Goal: Browse casually

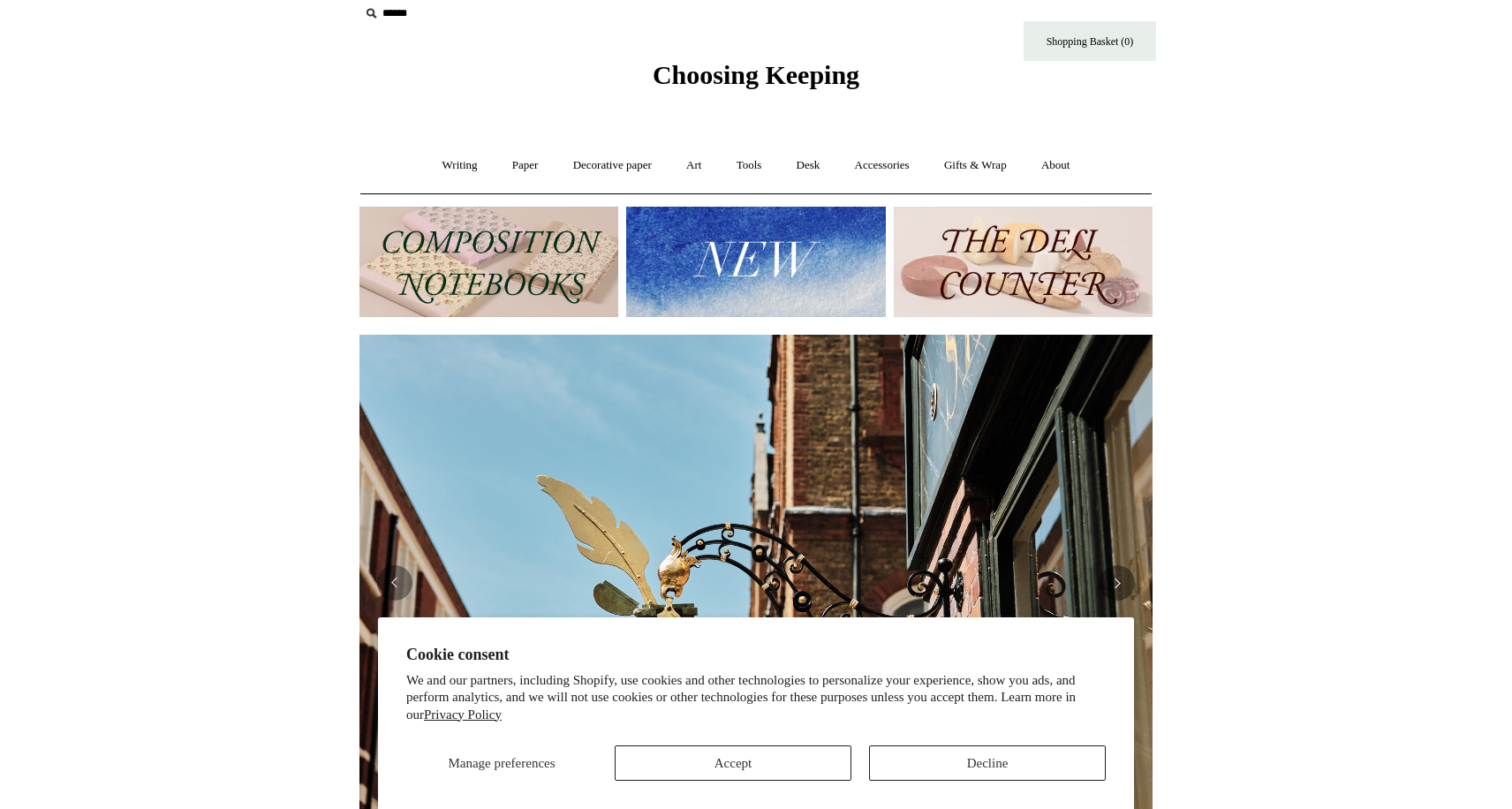
scroll to position [23, 0]
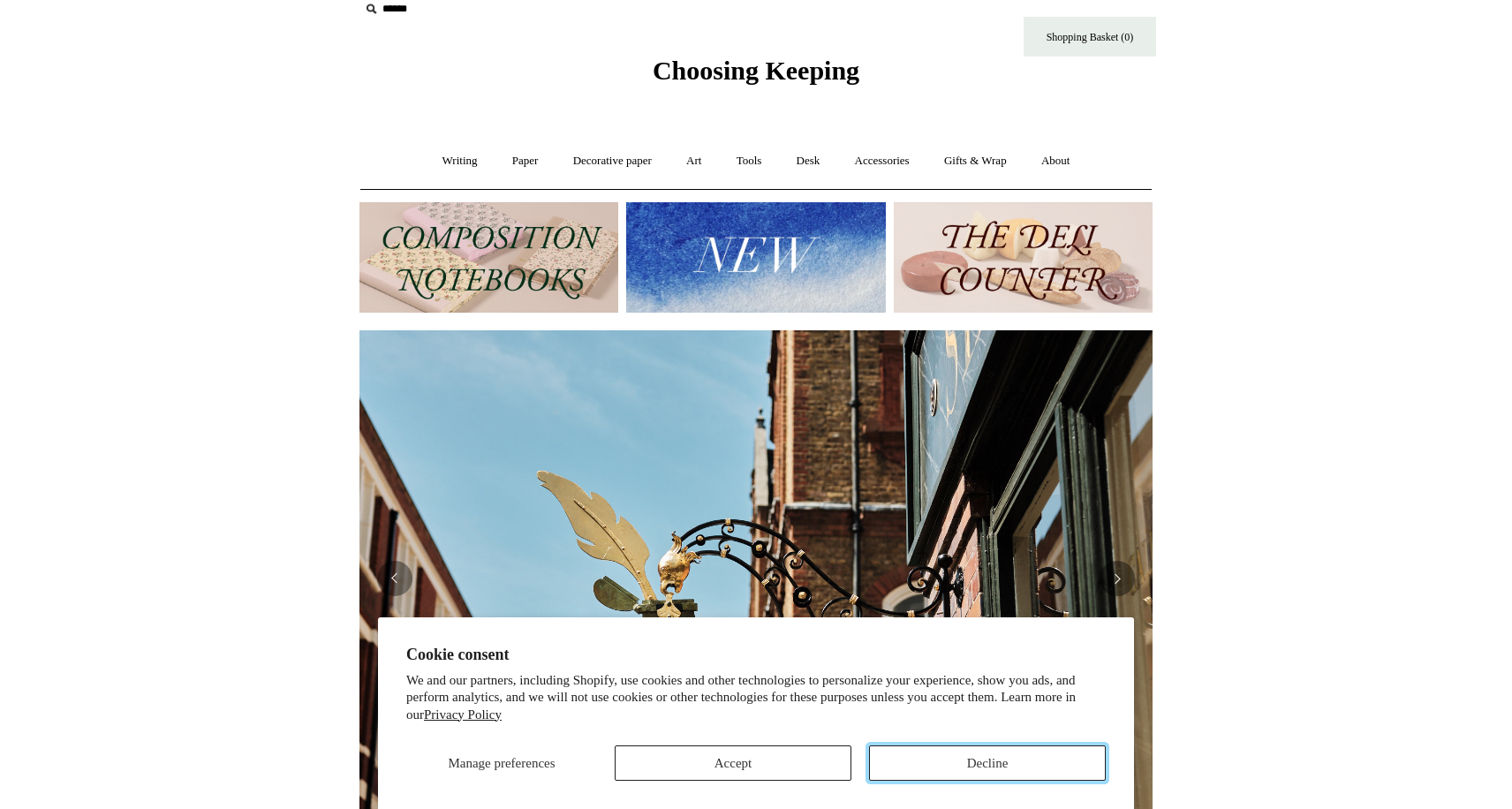
click at [979, 761] on button "Decline" at bounding box center [987, 764] width 237 height 36
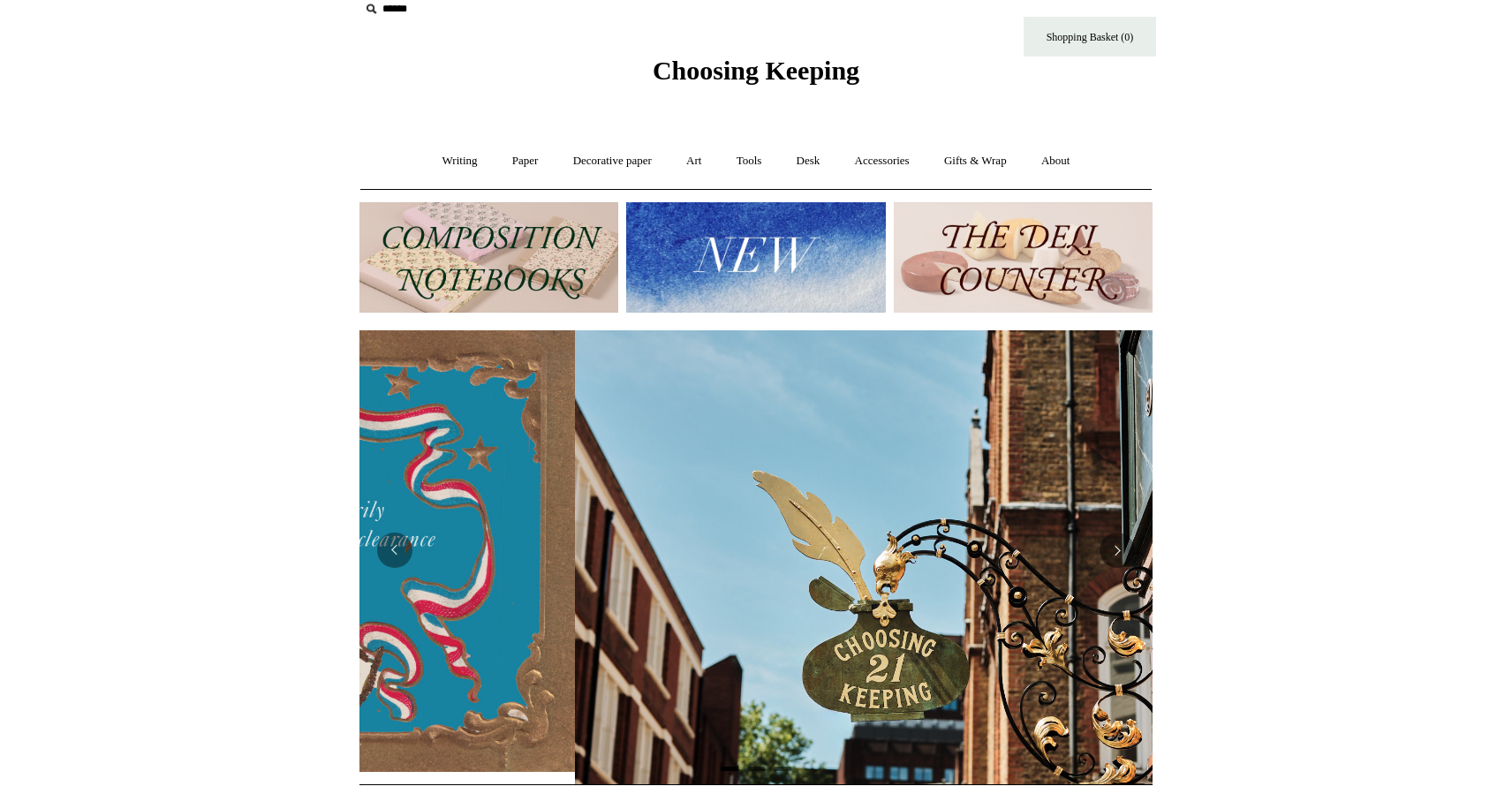
scroll to position [0, 793]
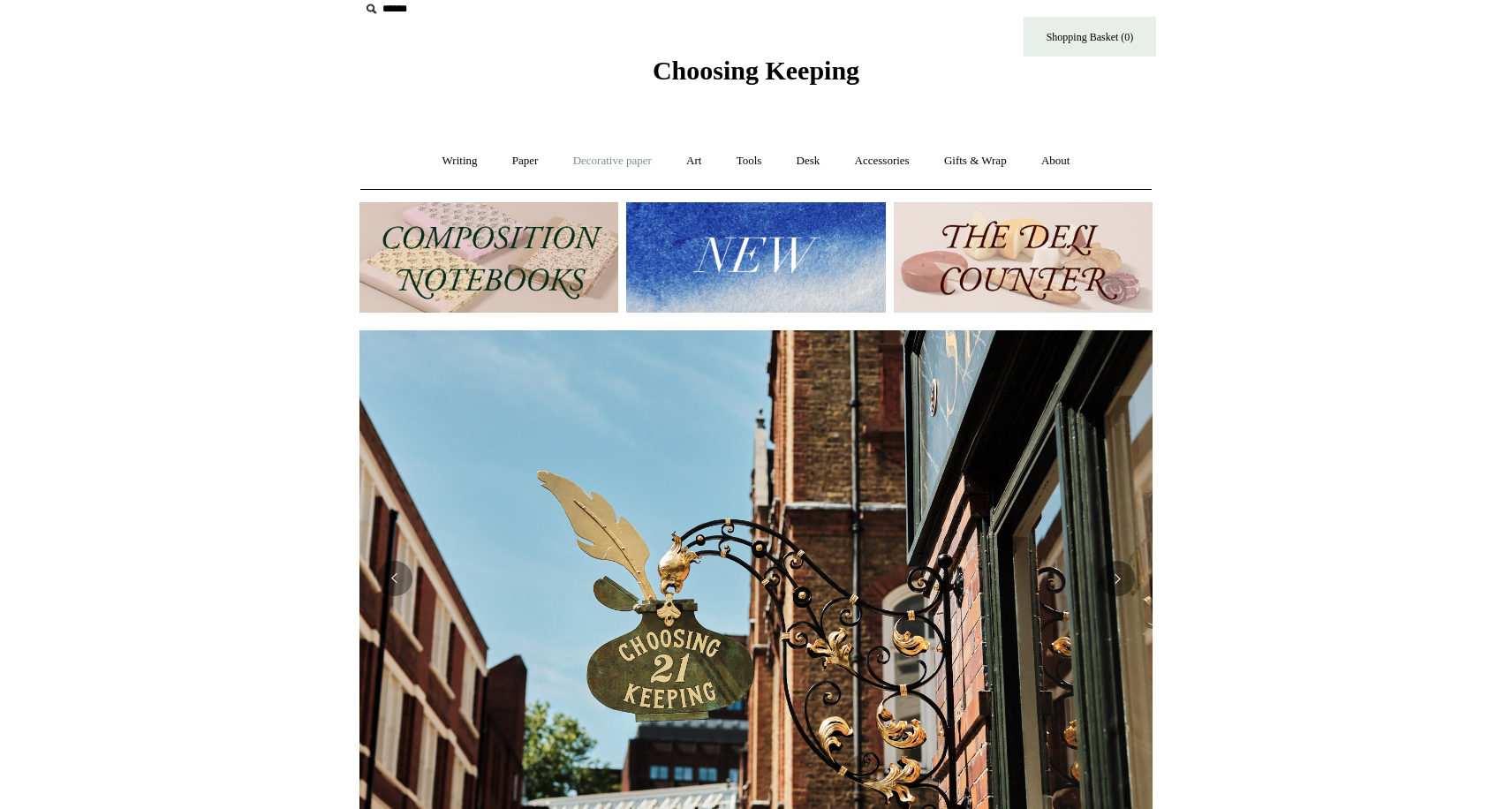
click at [611, 163] on link "Decorative paper +" at bounding box center [612, 162] width 111 height 47
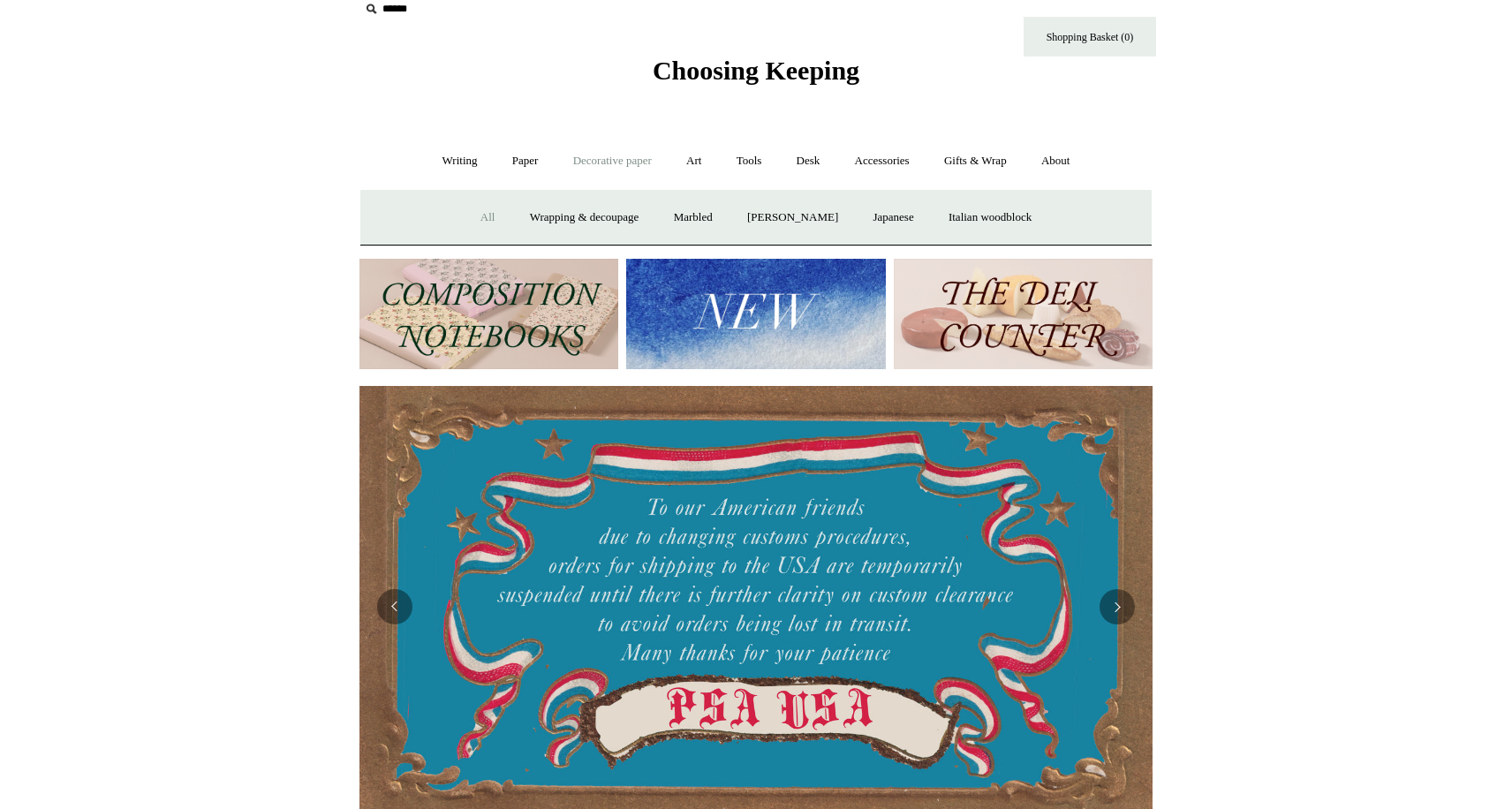
scroll to position [0, 0]
click at [468, 210] on link "All" at bounding box center [488, 218] width 47 height 47
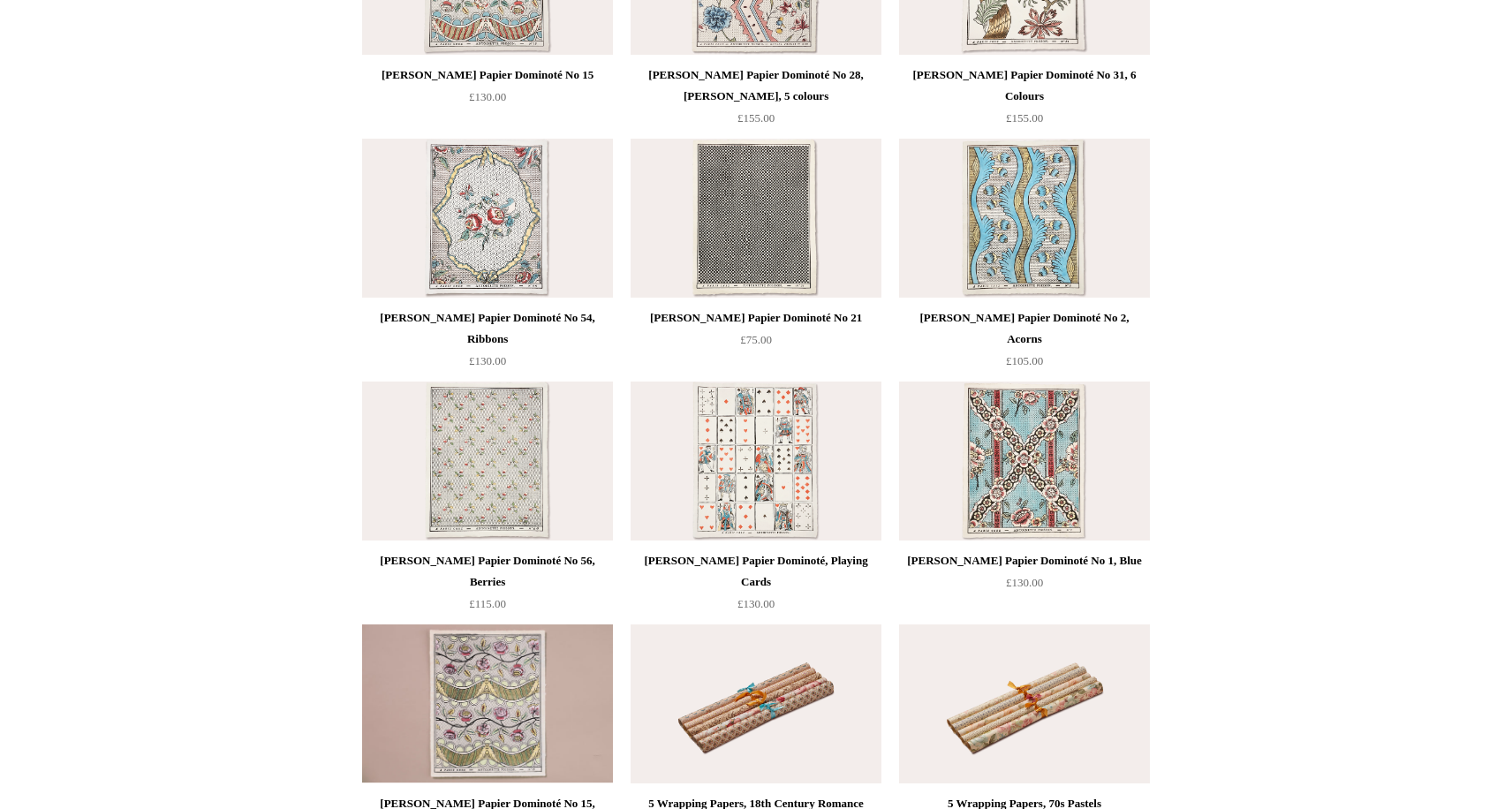
scroll to position [1549, 0]
click at [474, 452] on img at bounding box center [486, 459] width 251 height 159
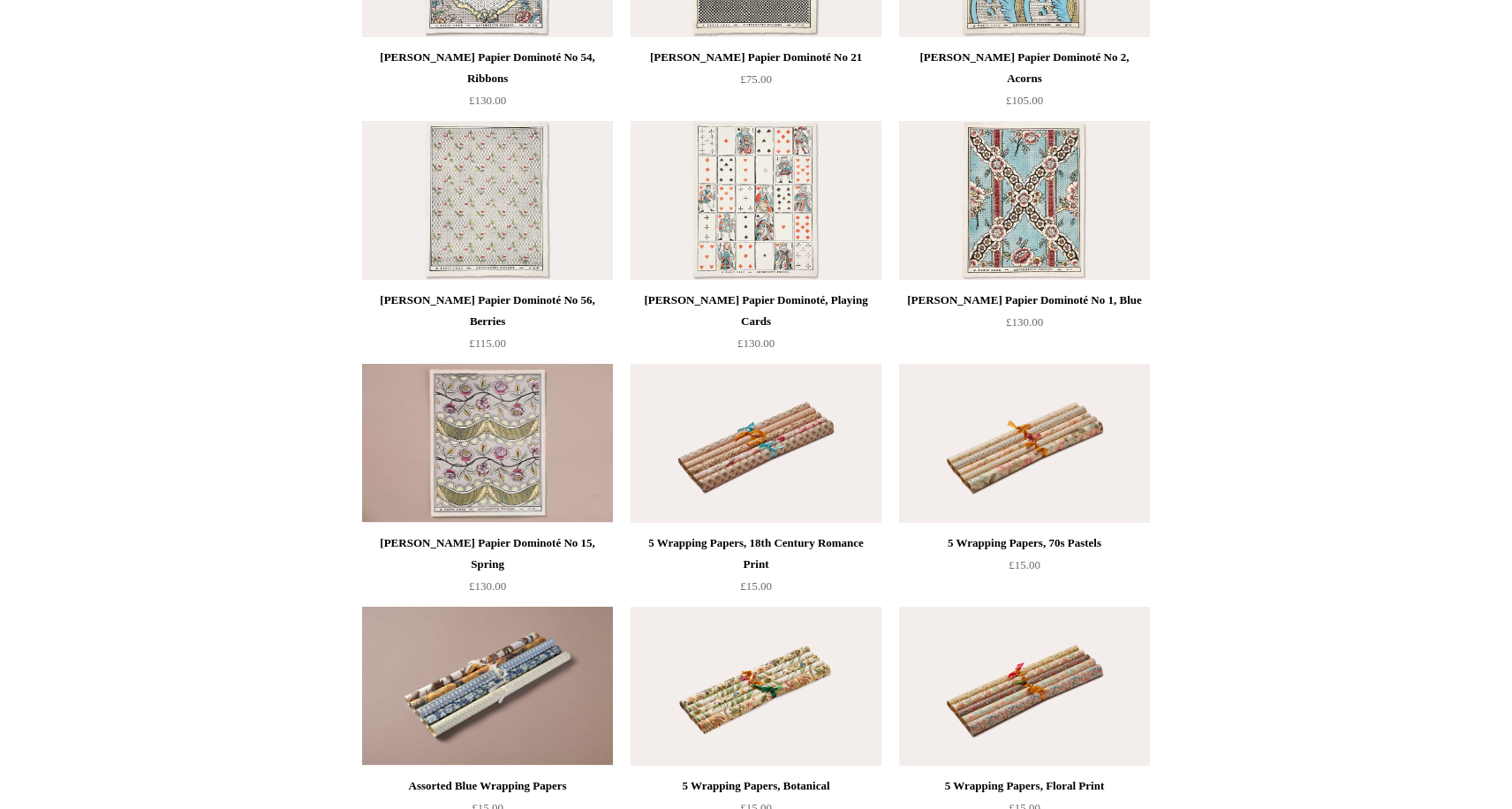
scroll to position [1811, 0]
click at [746, 459] on img at bounding box center [755, 441] width 251 height 159
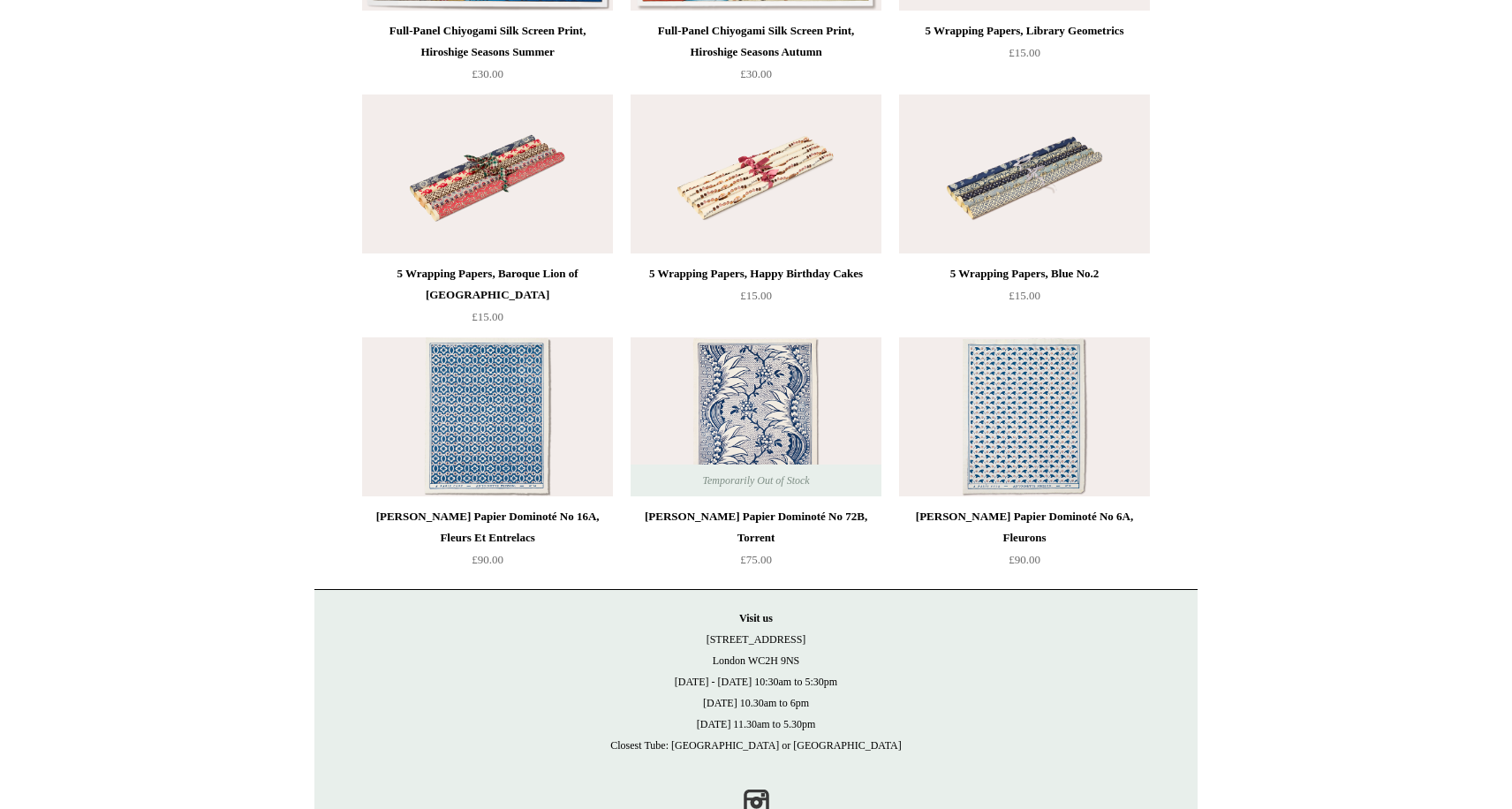
scroll to position [4029, 0]
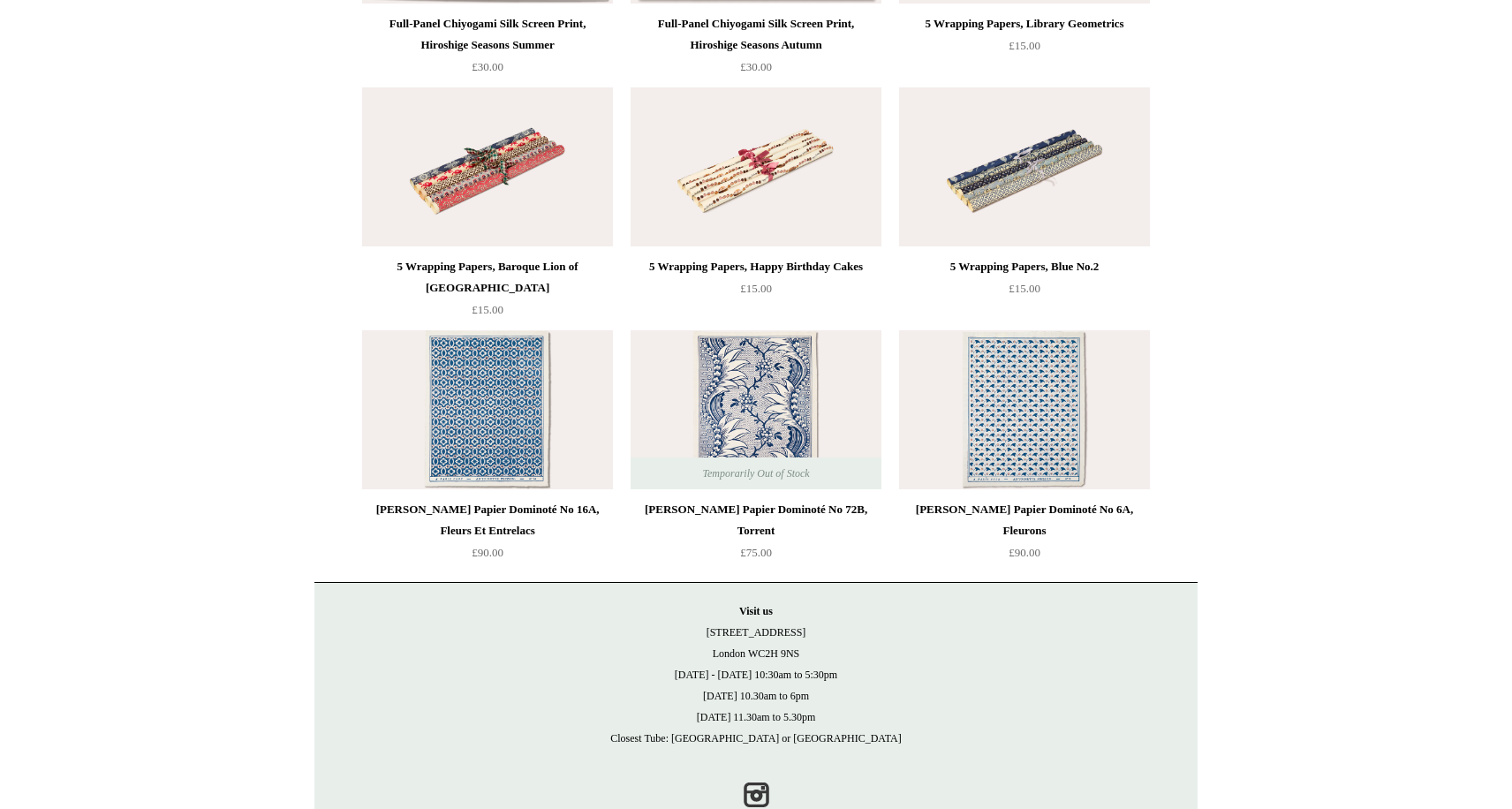
click at [495, 428] on img at bounding box center [486, 410] width 251 height 159
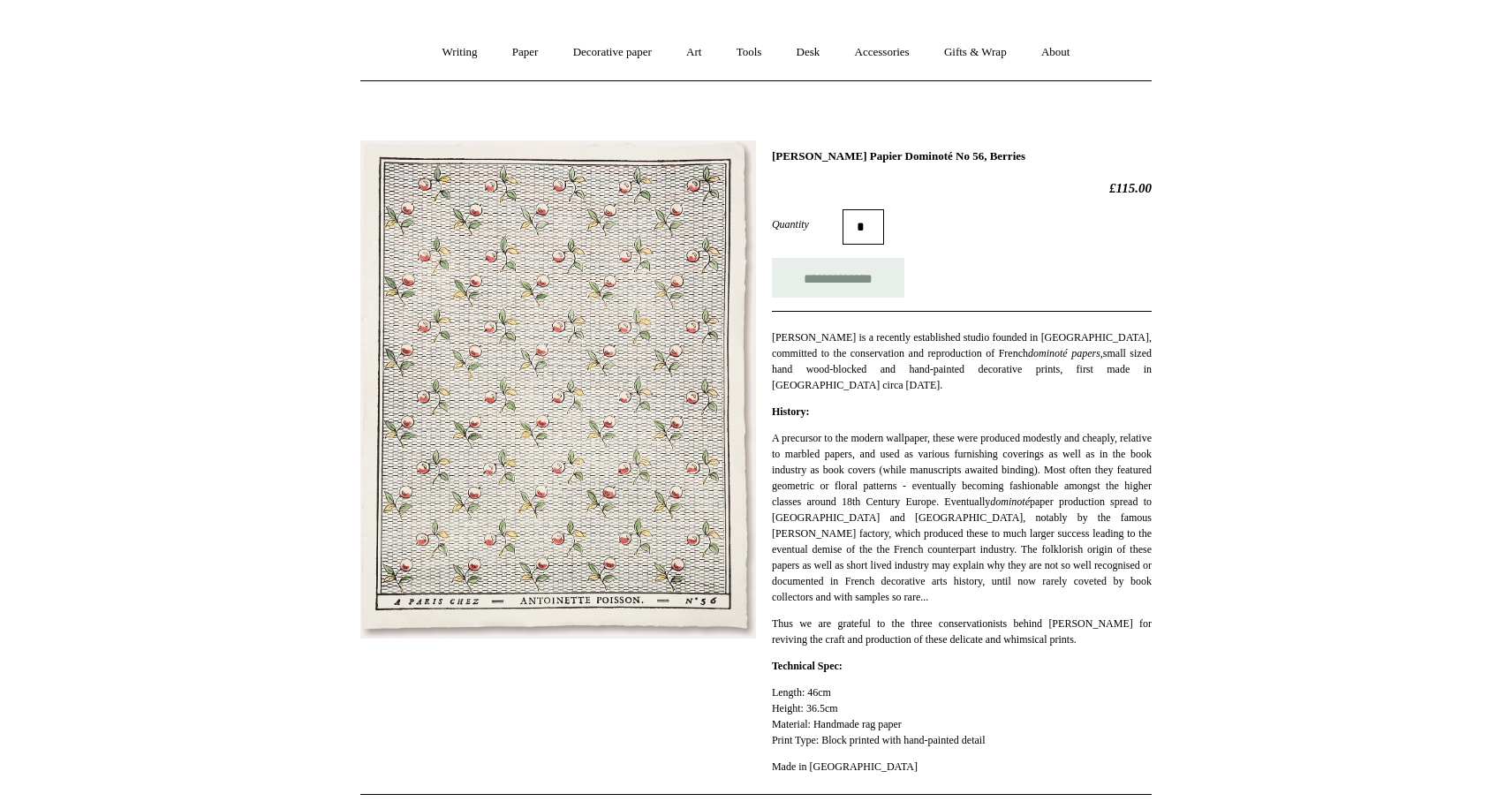
scroll to position [125, 0]
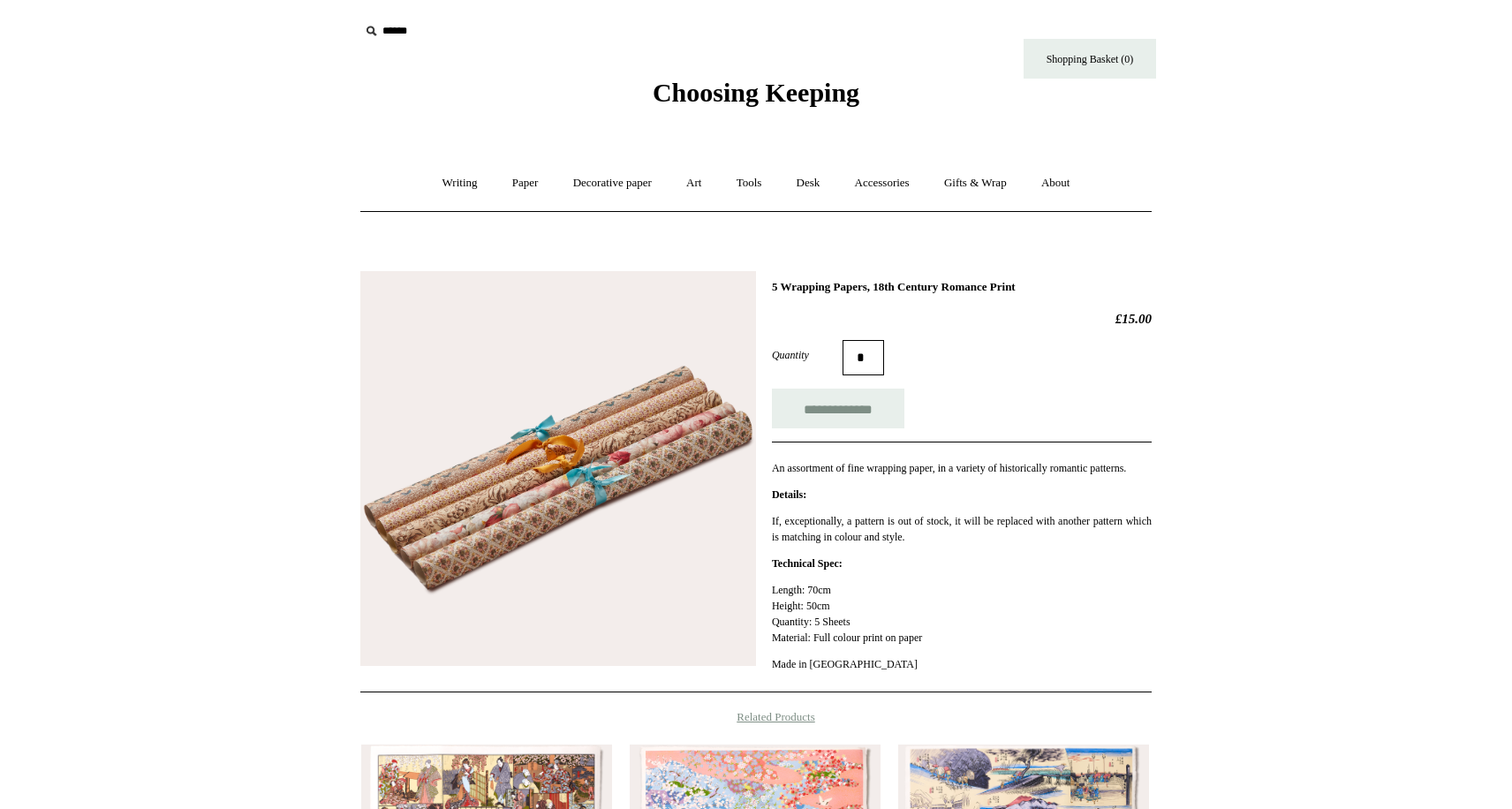
click at [533, 486] on img at bounding box center [558, 469] width 395 height 396
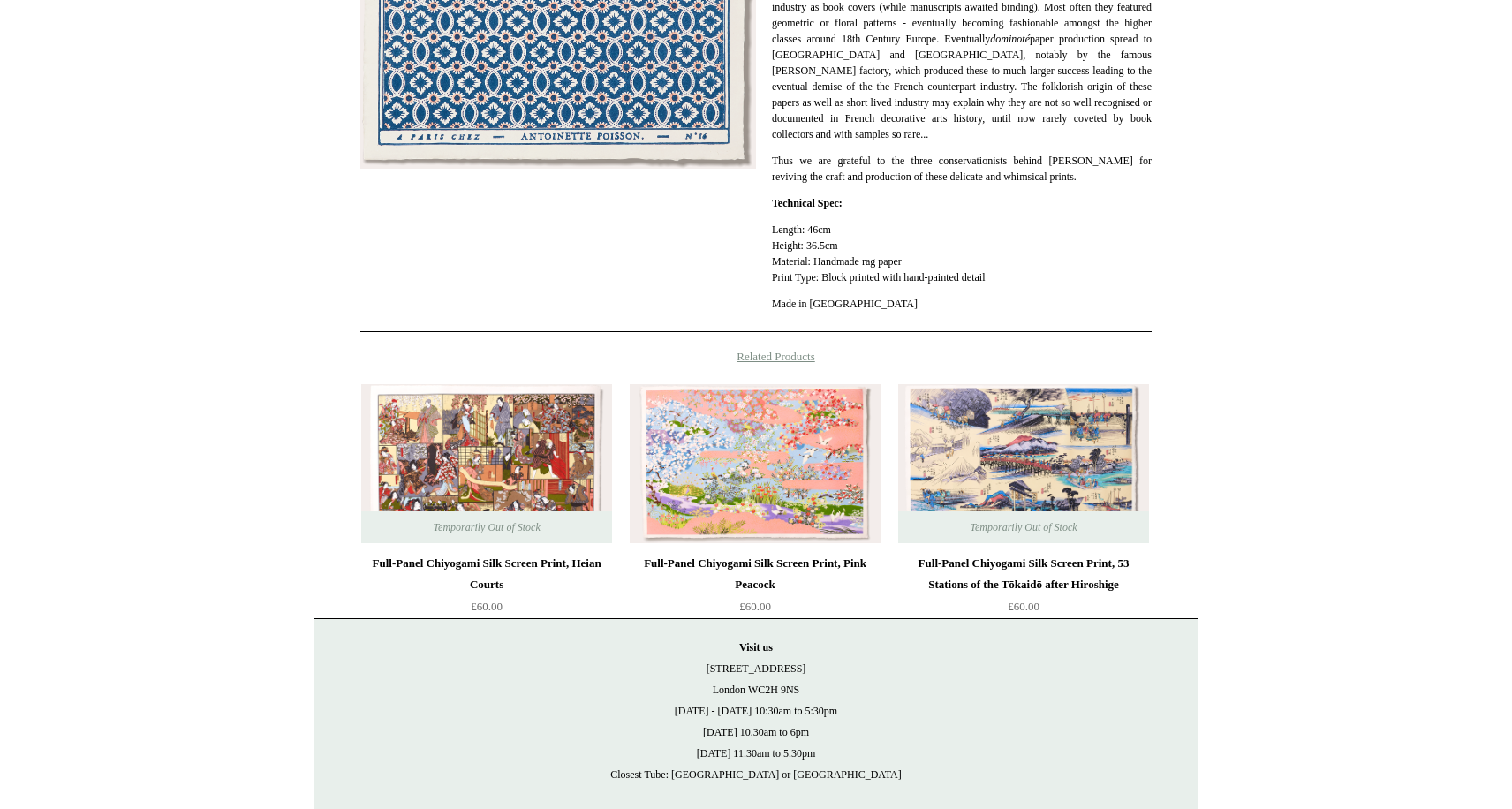
scroll to position [680, 0]
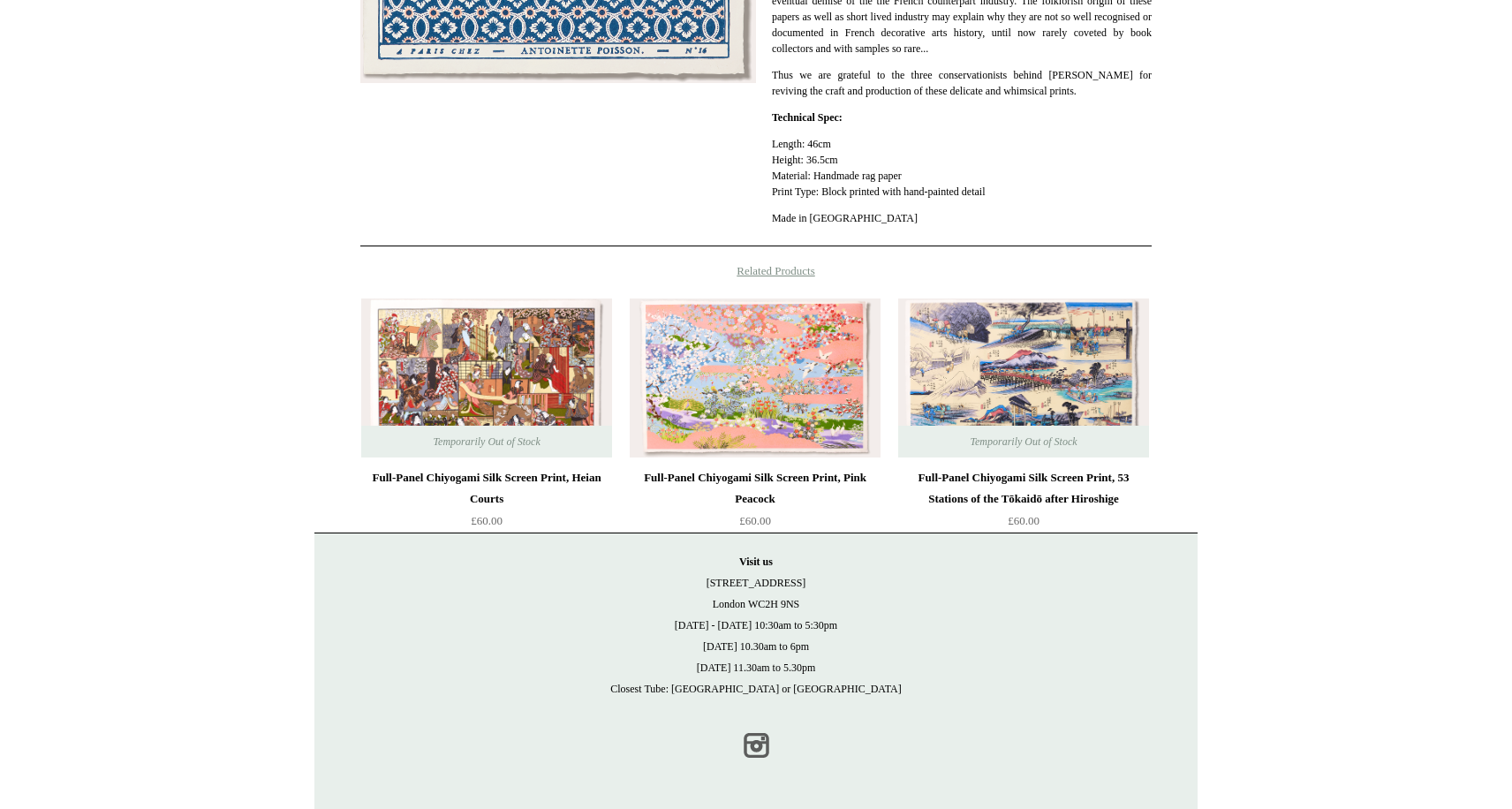
click at [761, 744] on link "Instagram" at bounding box center [755, 745] width 39 height 39
